Goal: Obtain resource: Download file/media

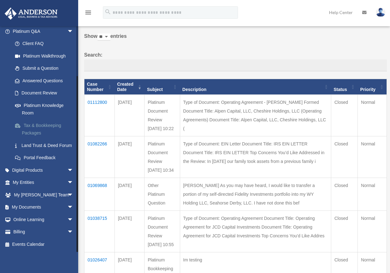
scroll to position [31, 0]
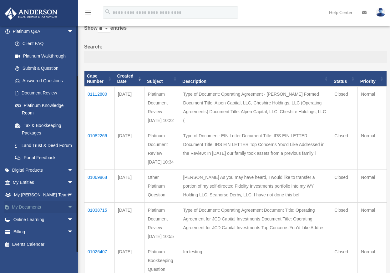
click at [67, 206] on span "arrow_drop_down" at bounding box center [73, 207] width 13 height 13
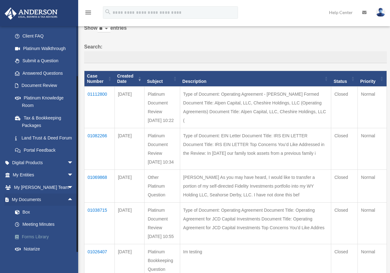
click at [45, 243] on link "Forms Library" at bounding box center [46, 237] width 74 height 13
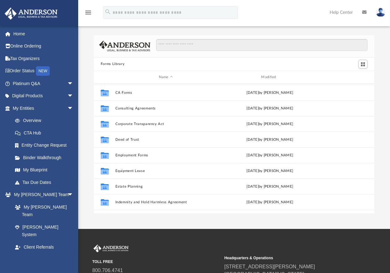
scroll to position [90, 0]
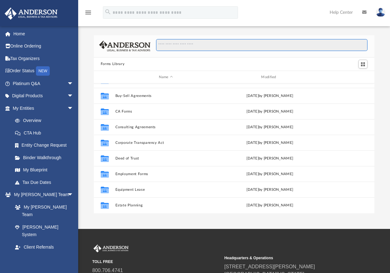
click at [182, 44] on input "Search files and folders" at bounding box center [262, 45] width 212 height 12
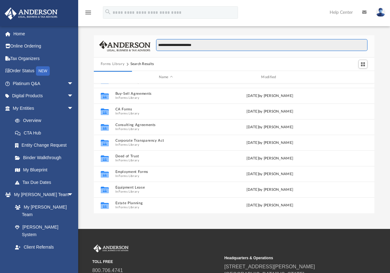
type input "**********"
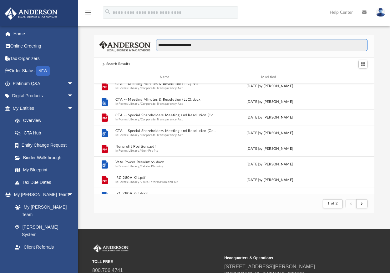
scroll to position [0, 0]
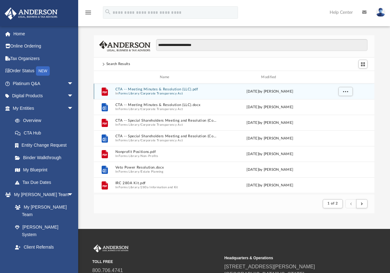
click at [130, 88] on button "CTA -- Meeting Minutes & Resolution (LLC).pdf" at bounding box center [165, 90] width 101 height 4
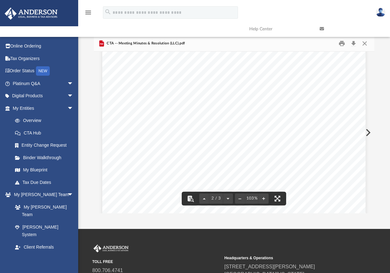
scroll to position [389, 0]
